Goal: Task Accomplishment & Management: Manage account settings

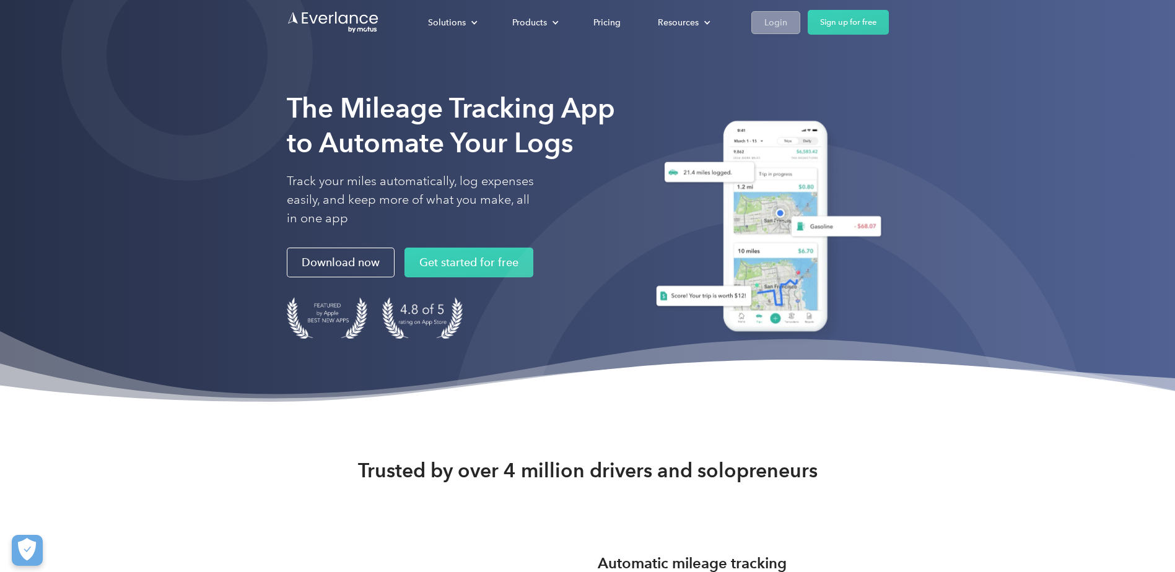
click at [770, 17] on div "Login" at bounding box center [775, 22] width 23 height 15
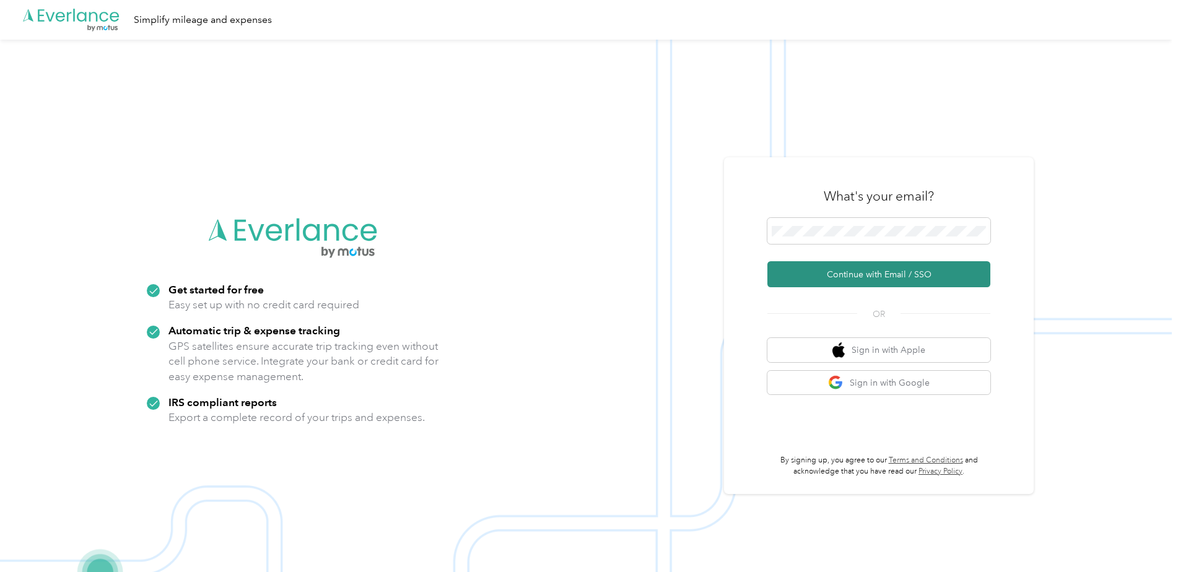
click at [846, 274] on button "Continue with Email / SSO" at bounding box center [878, 274] width 223 height 26
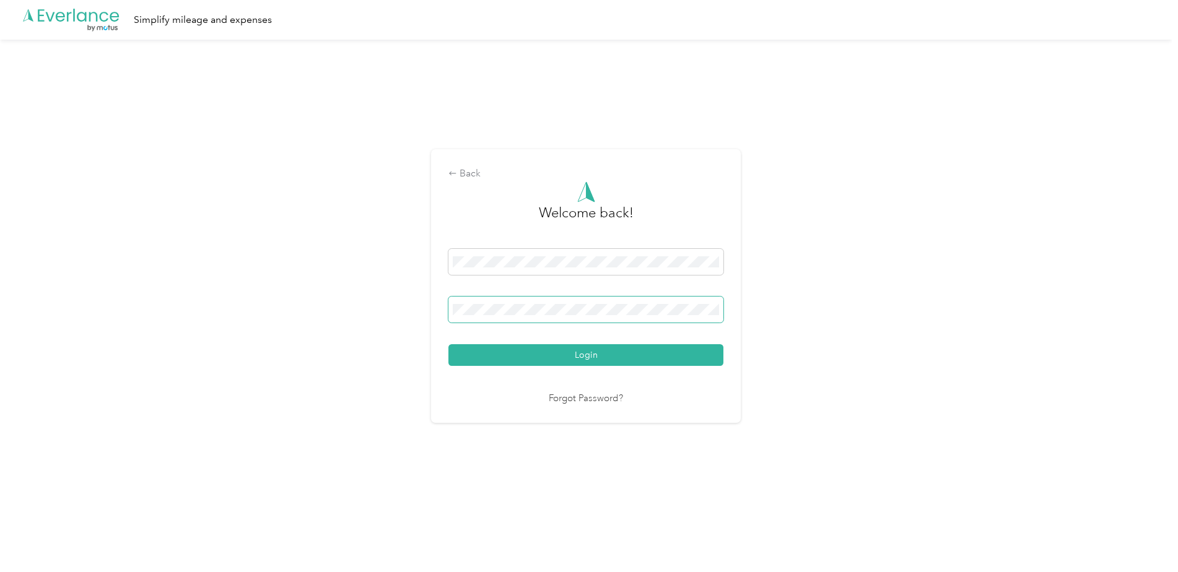
click at [506, 302] on span at bounding box center [585, 310] width 275 height 26
click at [600, 354] on button "Login" at bounding box center [585, 355] width 275 height 22
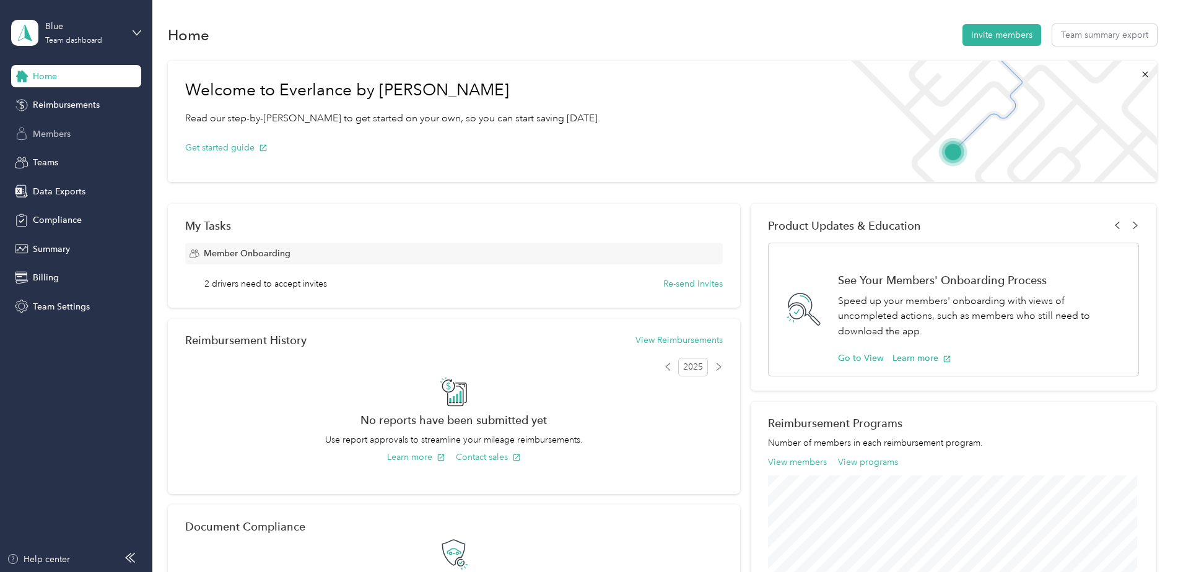
click at [52, 134] on span "Members" at bounding box center [52, 134] width 38 height 13
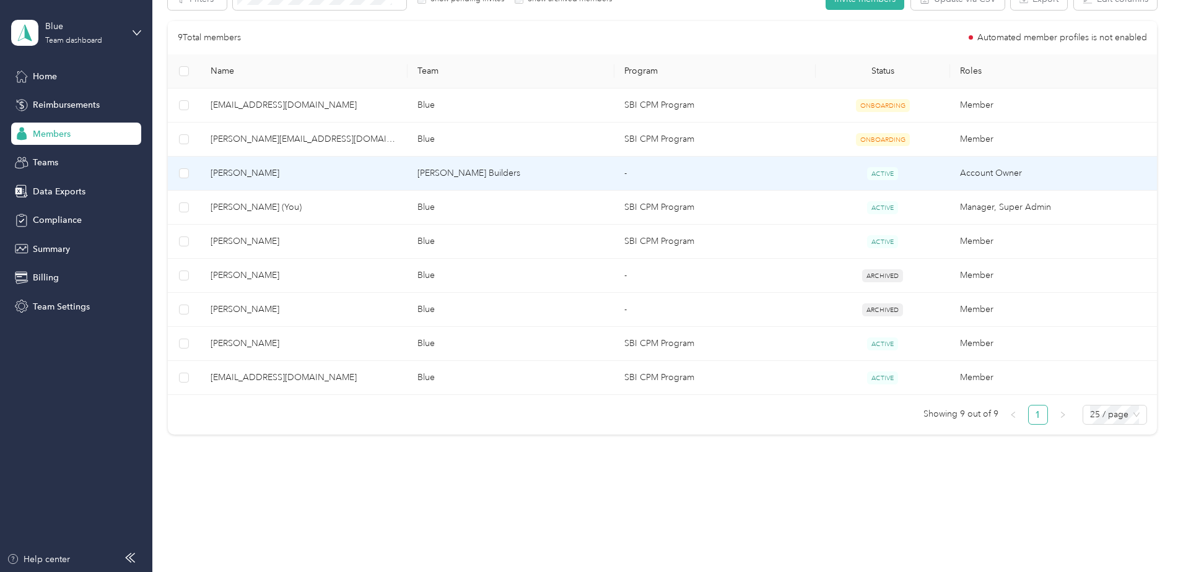
scroll to position [244, 0]
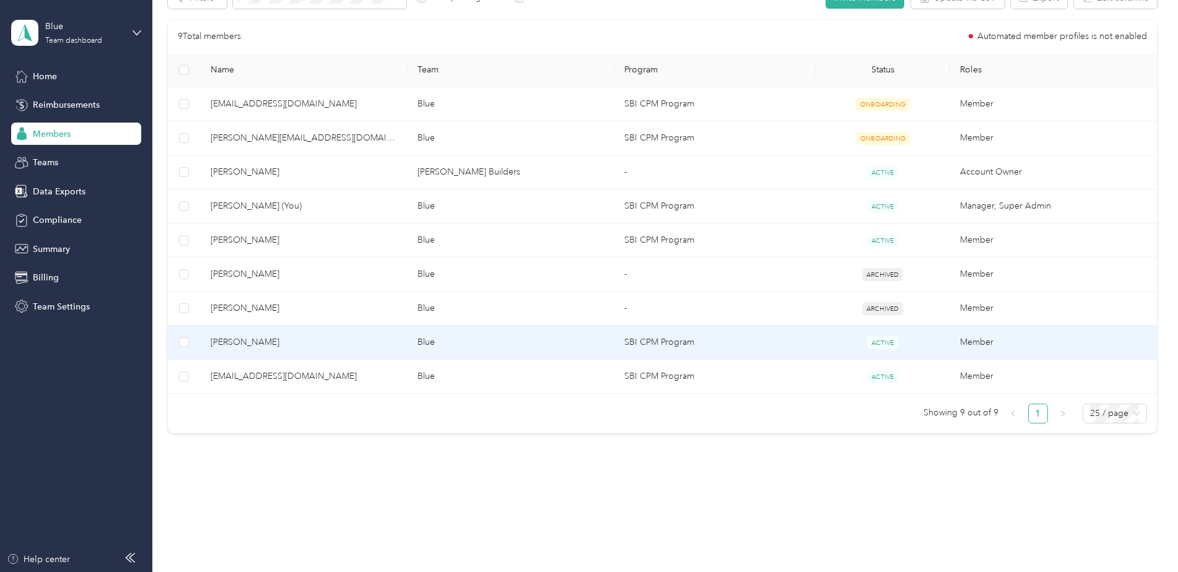
click at [253, 339] on span "Sherry Conway" at bounding box center [304, 343] width 187 height 14
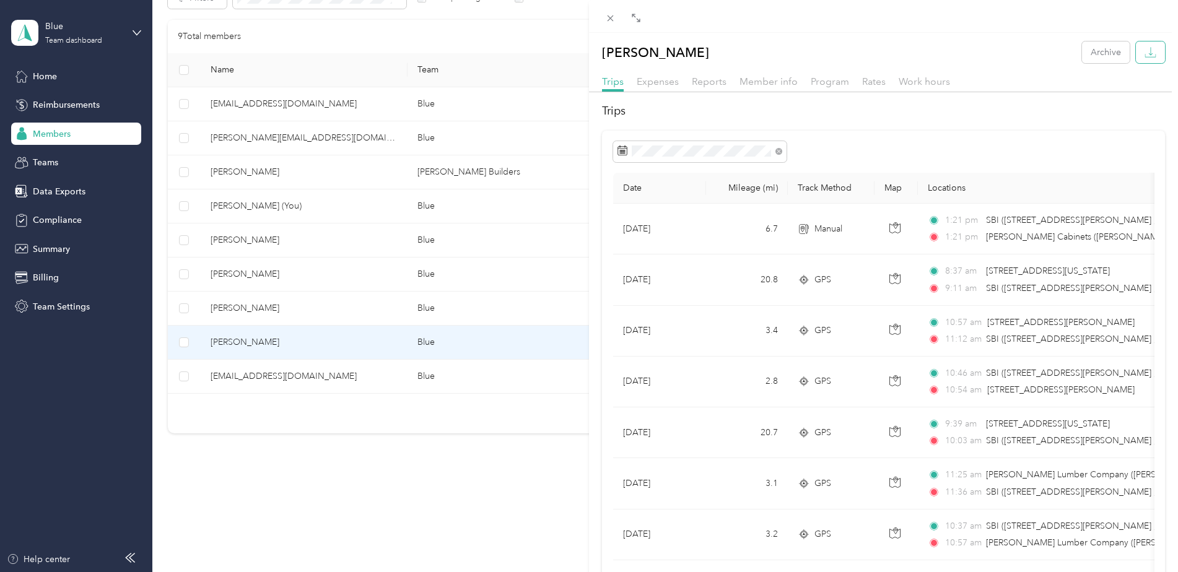
click at [1144, 48] on icon "button" at bounding box center [1150, 52] width 12 height 12
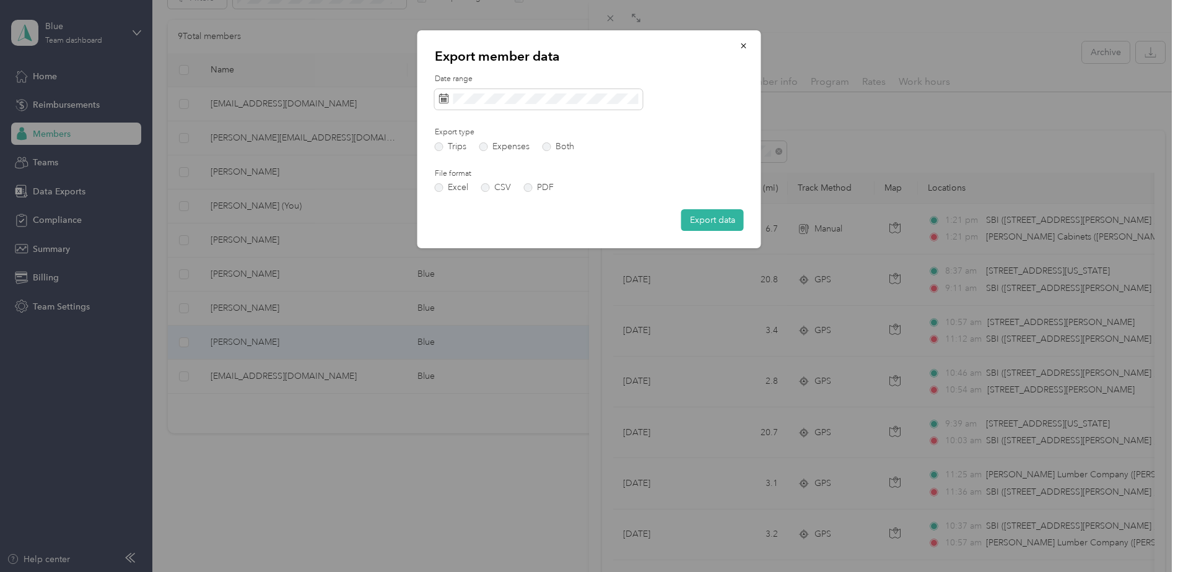
click at [709, 93] on div at bounding box center [589, 99] width 309 height 21
click at [744, 46] on icon "button" at bounding box center [743, 45] width 5 height 5
